Goal: Information Seeking & Learning: Find specific fact

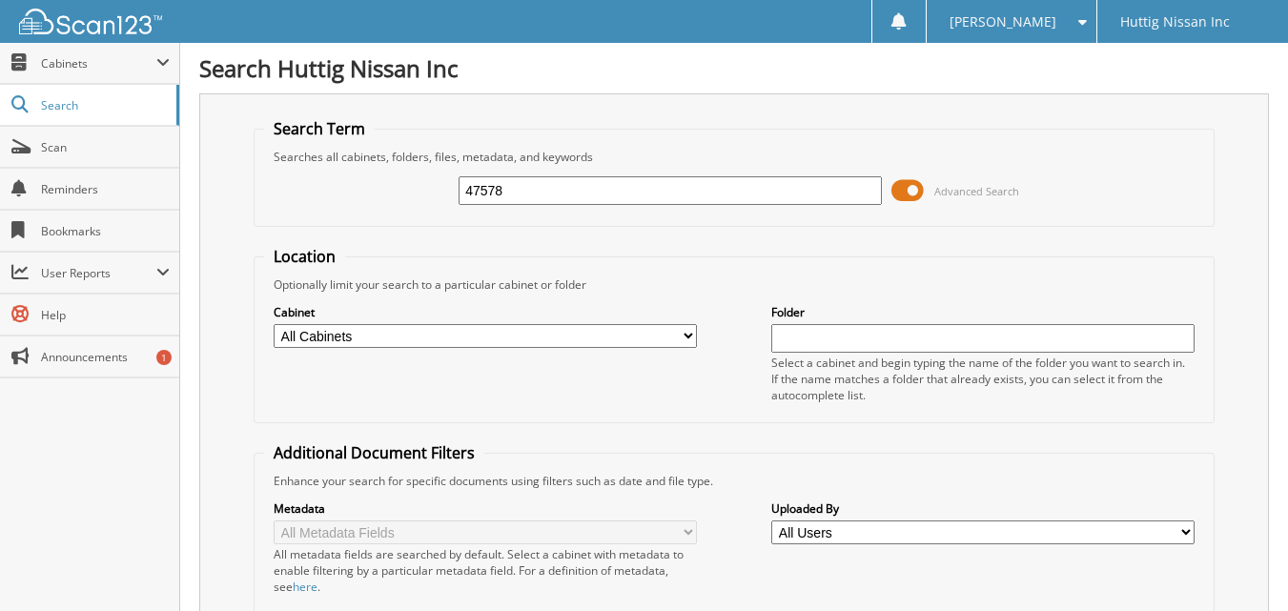
type input "47578"
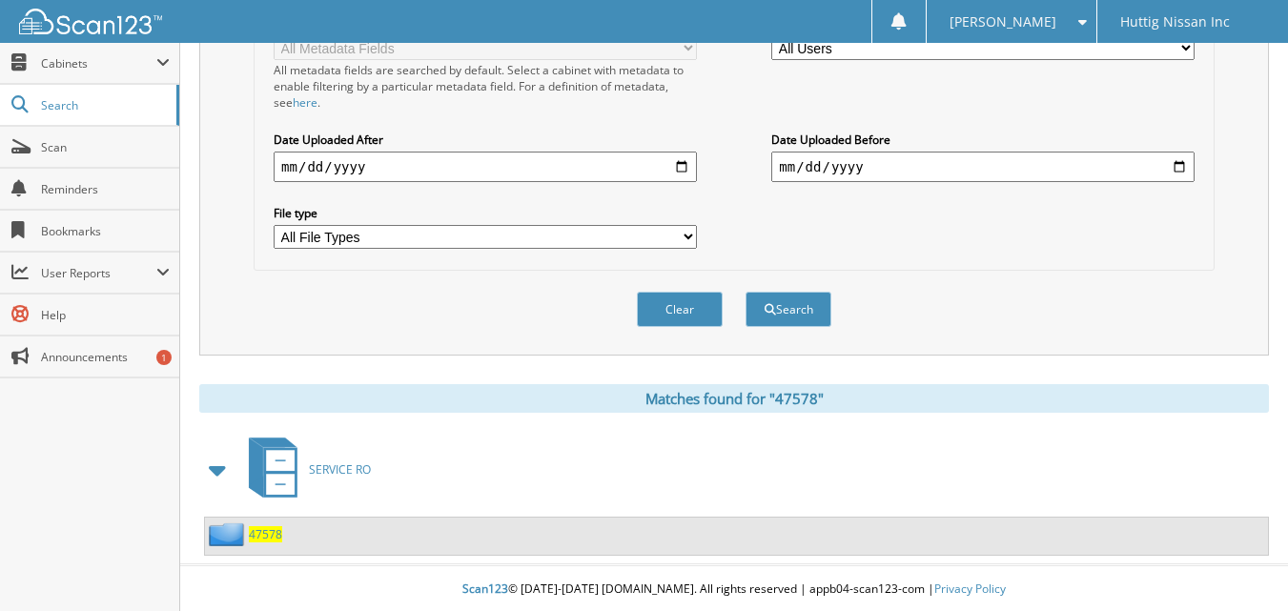
scroll to position [487, 0]
click at [259, 535] on span "47578" at bounding box center [265, 532] width 33 height 16
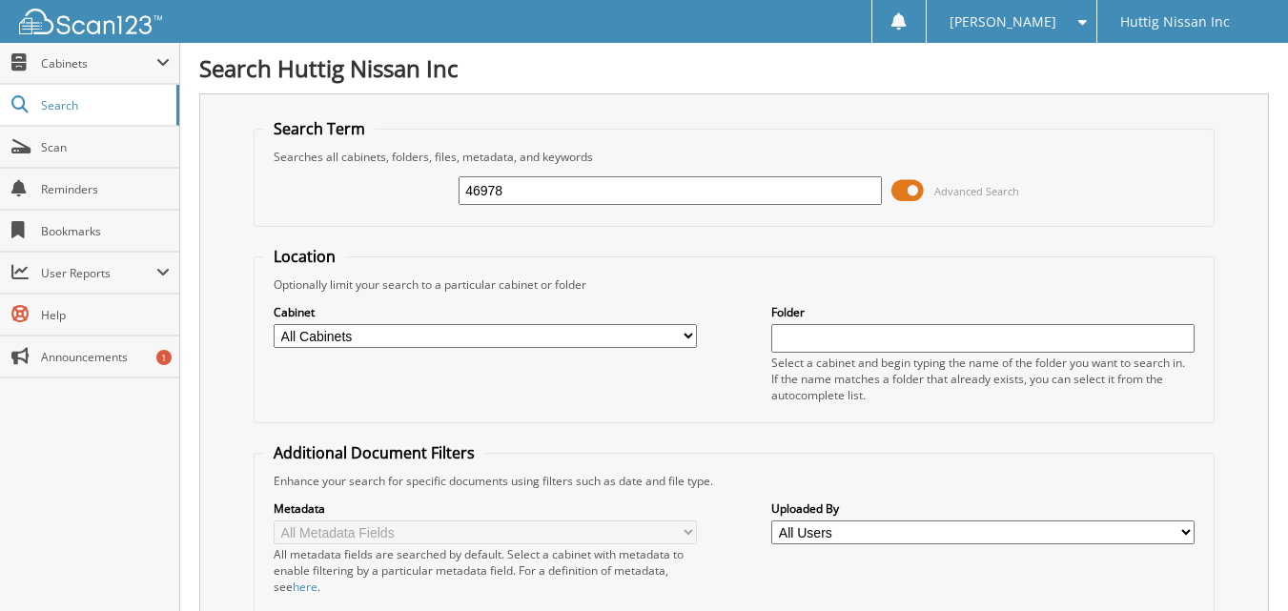
type input "46978"
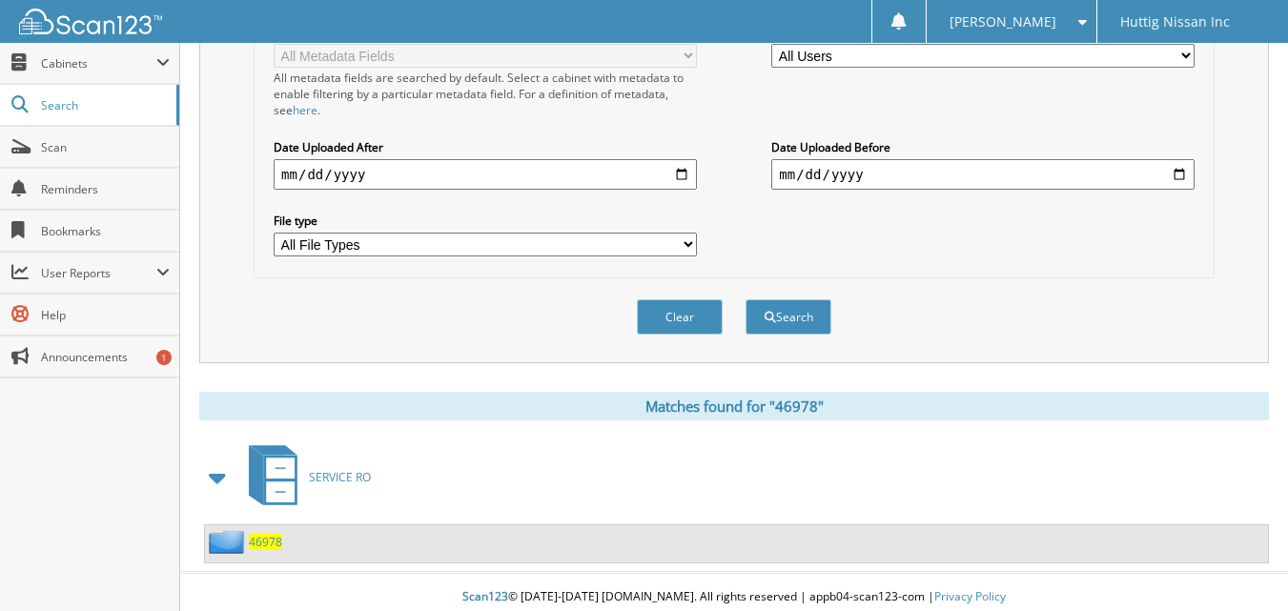
scroll to position [487, 0]
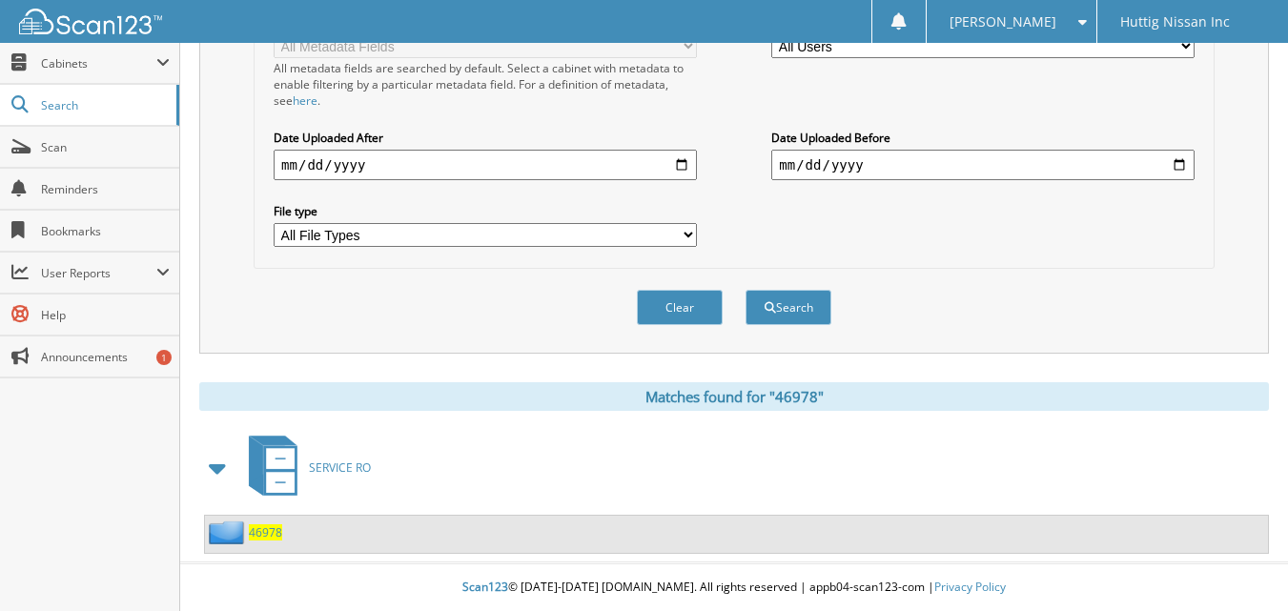
click at [261, 531] on span "46978" at bounding box center [265, 532] width 33 height 16
